Goal: Task Accomplishment & Management: Use online tool/utility

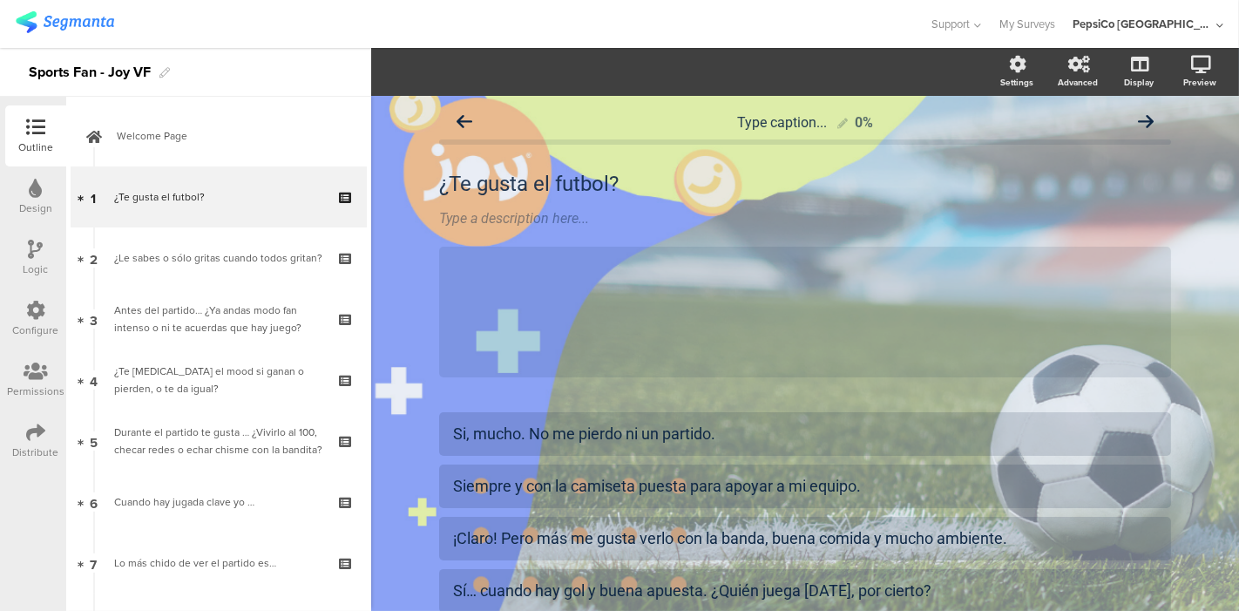
scroll to position [159, 0]
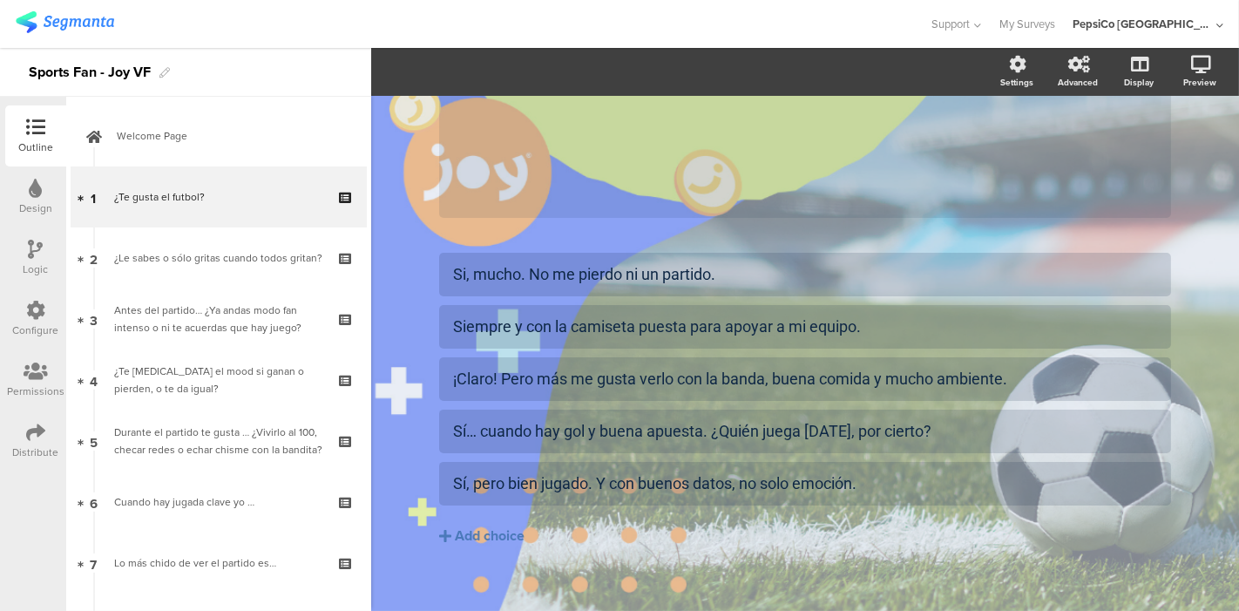
click at [35, 423] on icon at bounding box center [35, 432] width 19 height 19
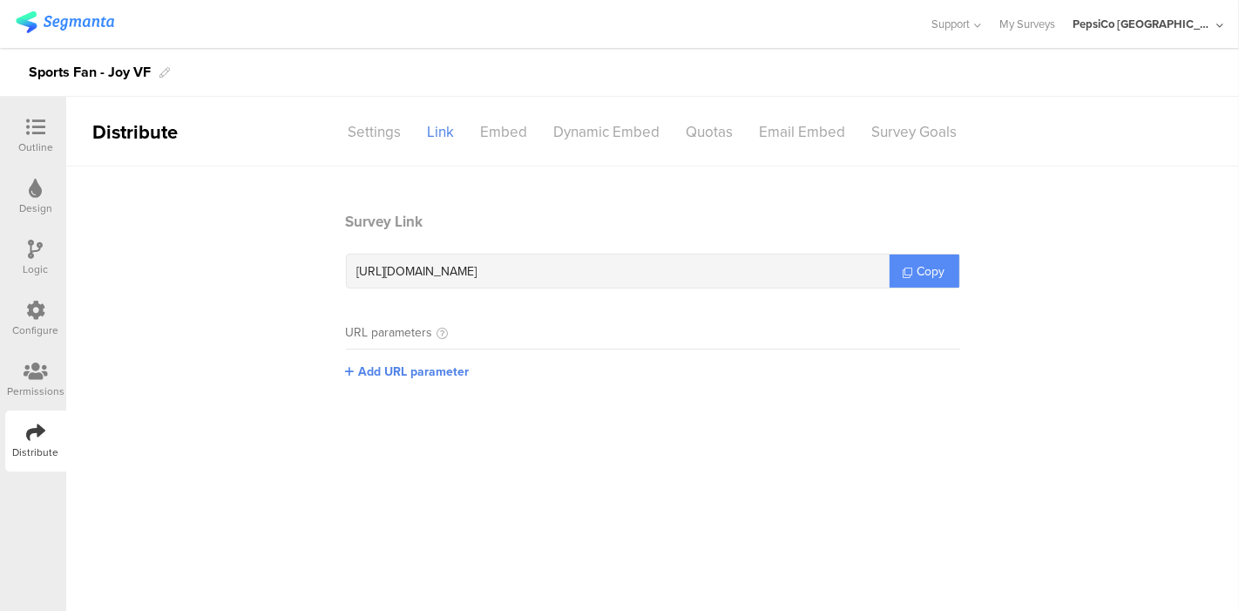
click at [911, 262] on link "Copy" at bounding box center [925, 270] width 70 height 33
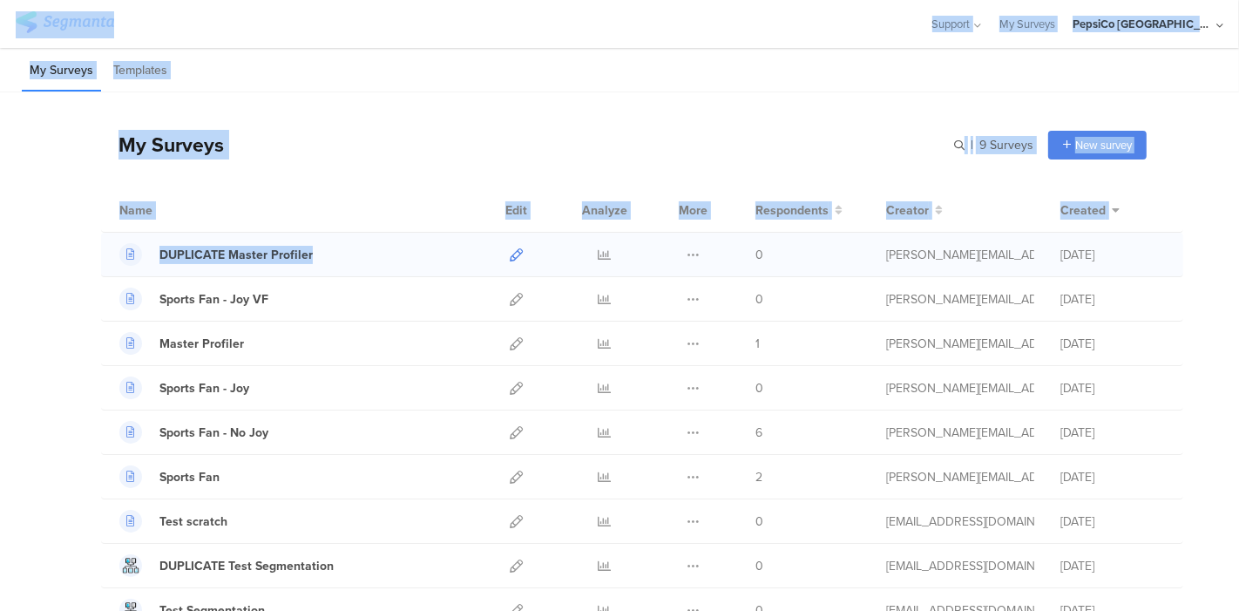
click at [510, 254] on icon at bounding box center [516, 254] width 13 height 13
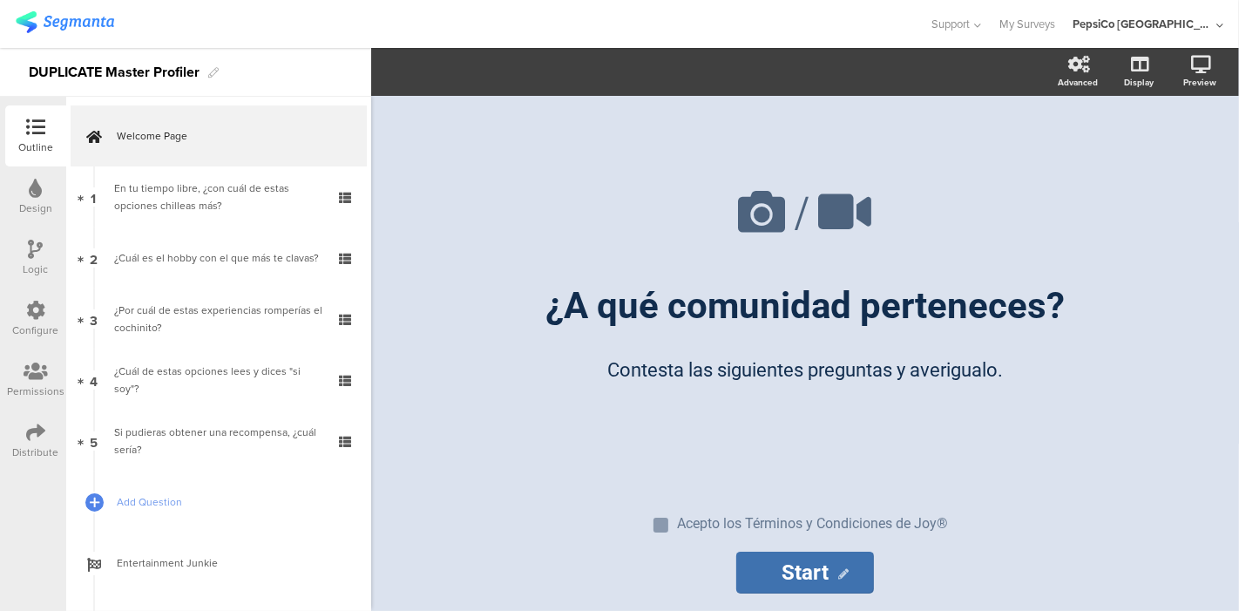
click at [44, 436] on icon at bounding box center [35, 432] width 19 height 19
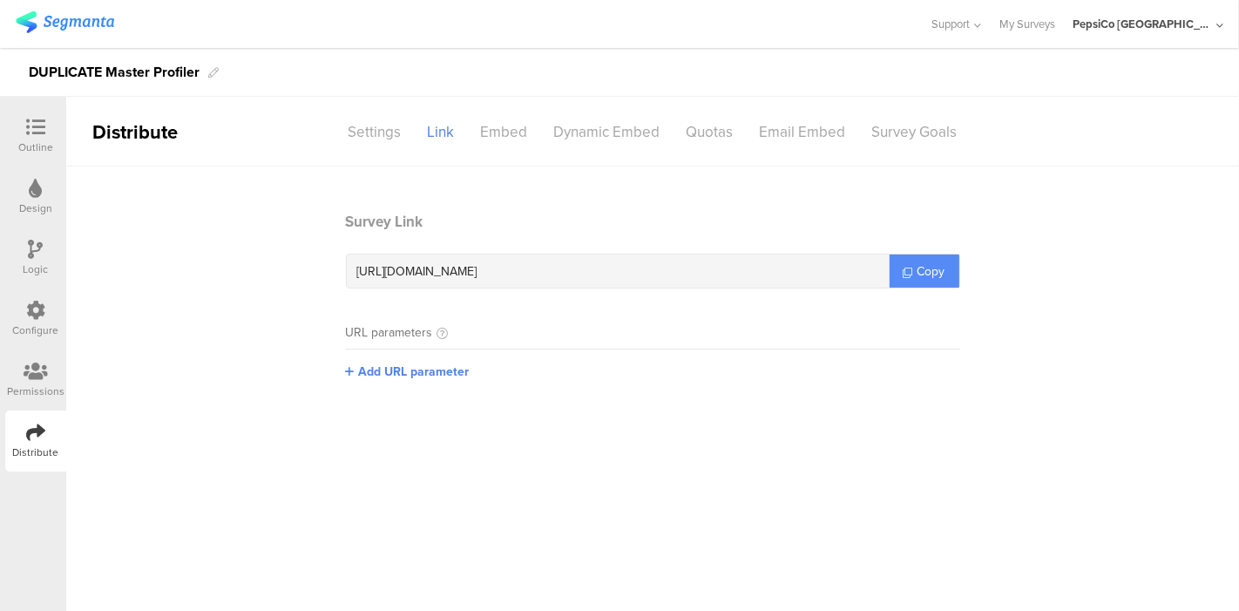
click at [907, 269] on icon at bounding box center [909, 273] width 10 height 10
